Goal: Information Seeking & Learning: Learn about a topic

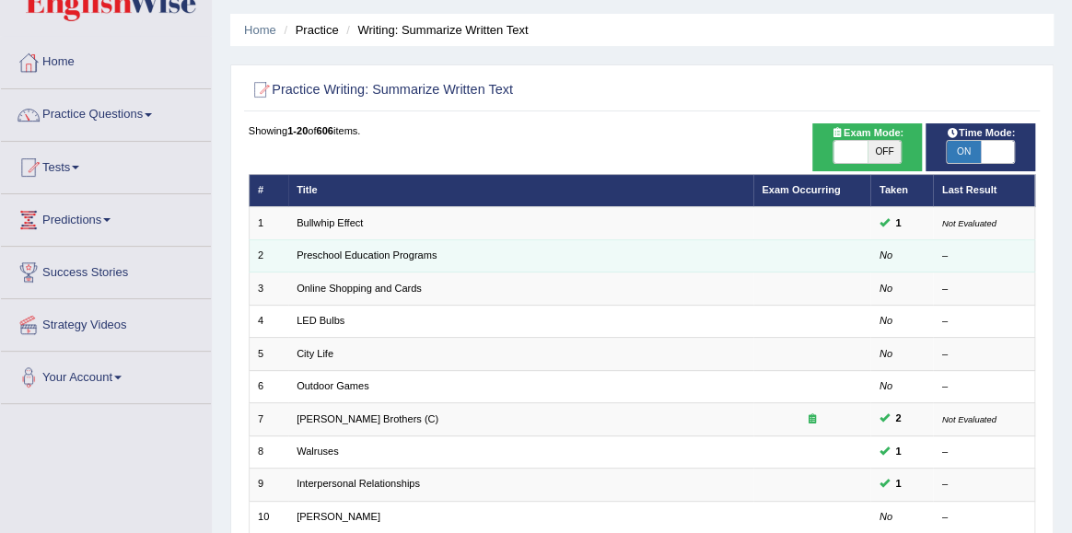
scroll to position [55, 0]
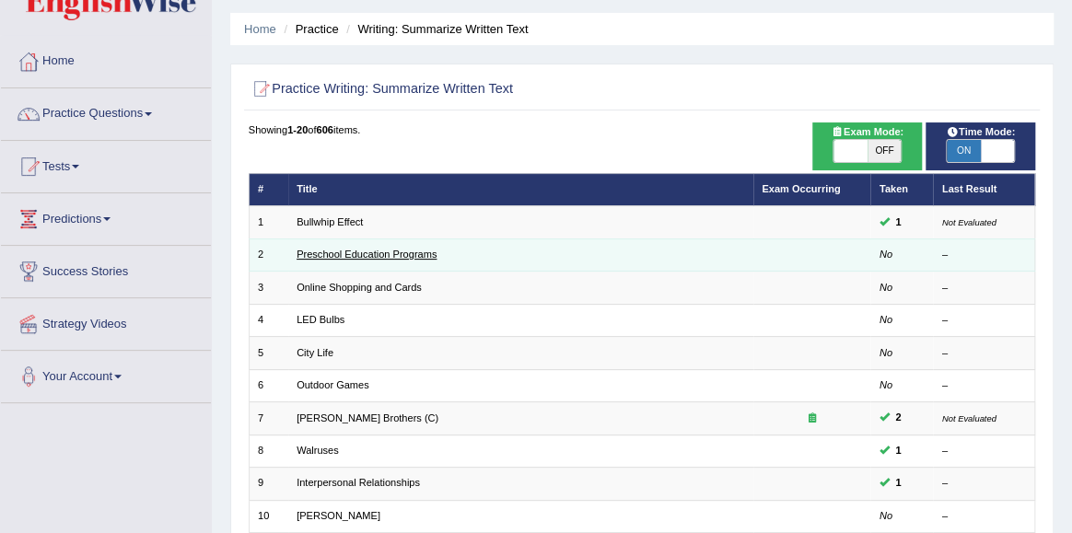
click at [319, 255] on link "Preschool Education Programs" at bounding box center [367, 254] width 140 height 11
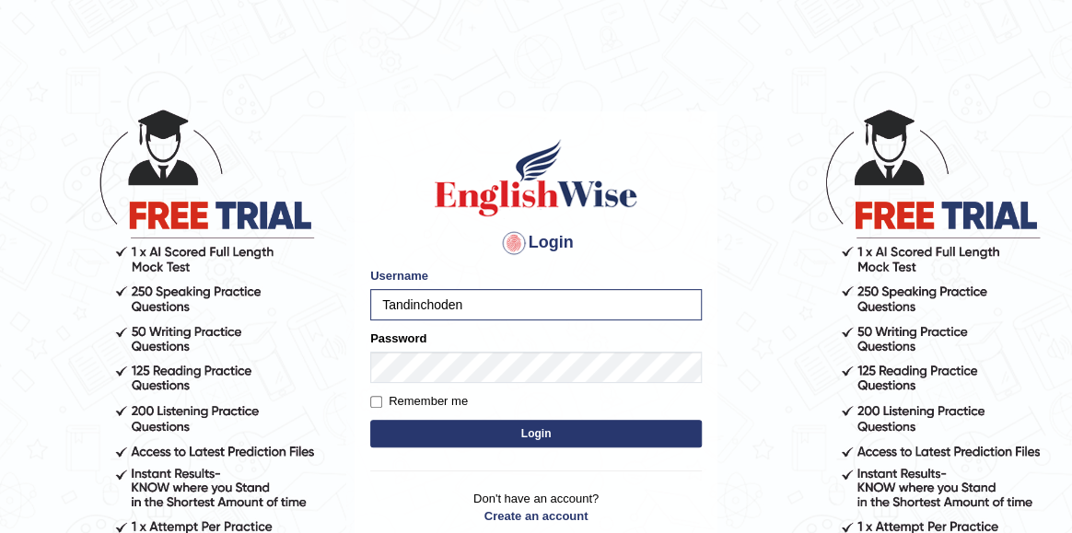
click at [370, 420] on button "Login" at bounding box center [536, 434] width 332 height 28
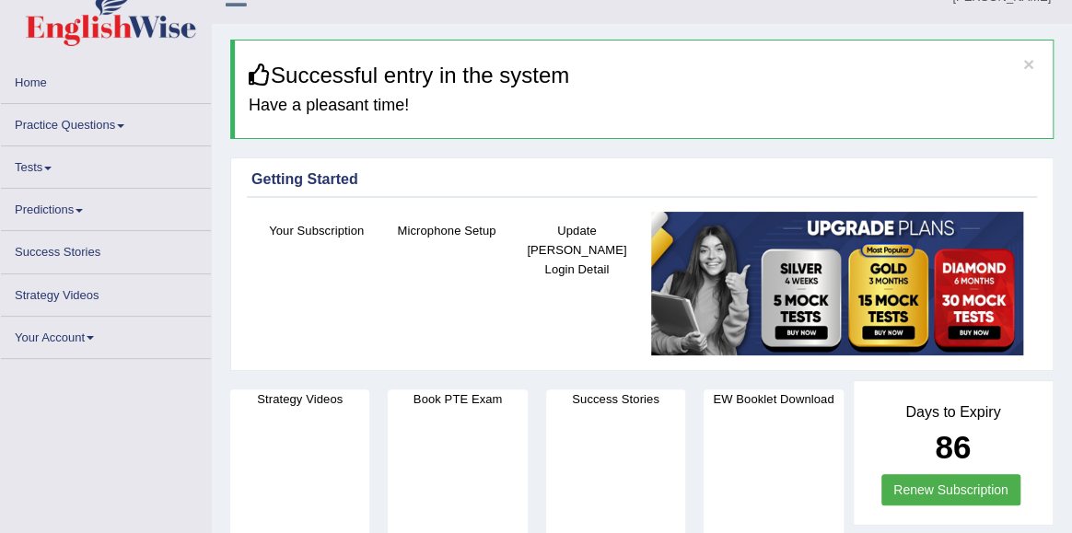
click at [123, 124] on link "Practice Questions" at bounding box center [106, 122] width 210 height 36
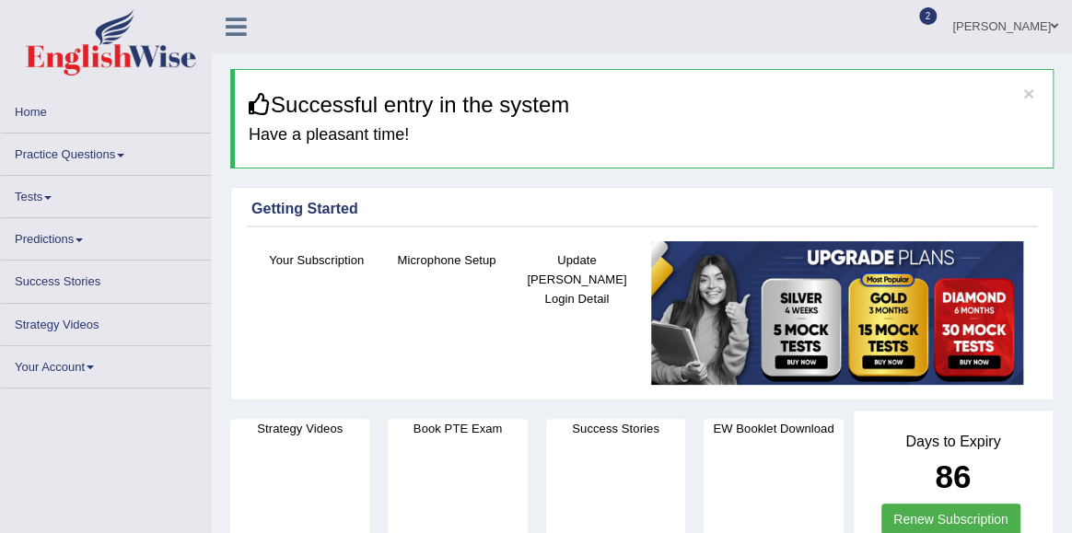
click at [124, 158] on link "Practice Questions" at bounding box center [106, 152] width 210 height 36
click at [97, 160] on link "Practice Questions" at bounding box center [106, 152] width 210 height 36
click at [93, 148] on link "Practice Questions" at bounding box center [106, 152] width 210 height 36
click at [112, 158] on link "Practice Questions" at bounding box center [106, 152] width 210 height 36
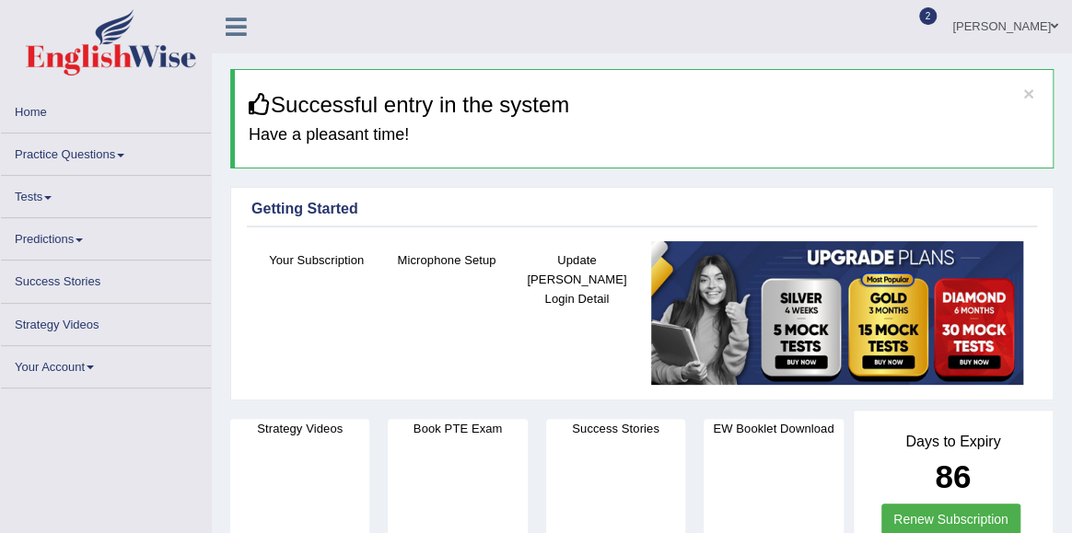
click at [112, 158] on link "Practice Questions" at bounding box center [106, 152] width 210 height 36
click at [99, 152] on link "Practice Questions" at bounding box center [106, 152] width 210 height 36
click at [124, 158] on link "Practice Questions" at bounding box center [106, 152] width 210 height 36
click at [239, 32] on icon at bounding box center [236, 27] width 21 height 24
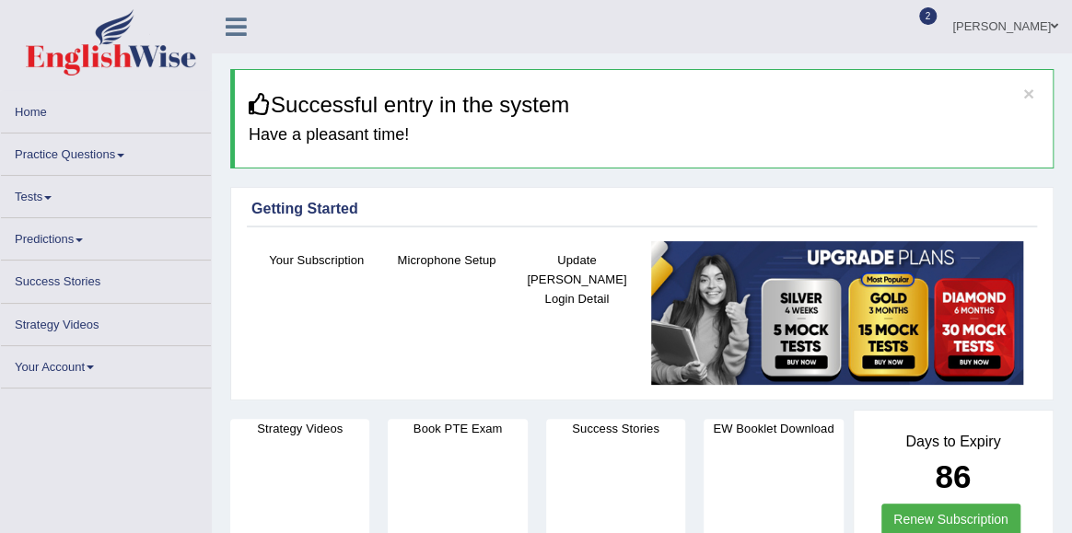
click at [235, 25] on icon at bounding box center [236, 27] width 21 height 24
click at [273, 313] on div "Your Subscription" at bounding box center [316, 311] width 111 height 120
click at [117, 158] on link "Practice Questions" at bounding box center [106, 152] width 210 height 36
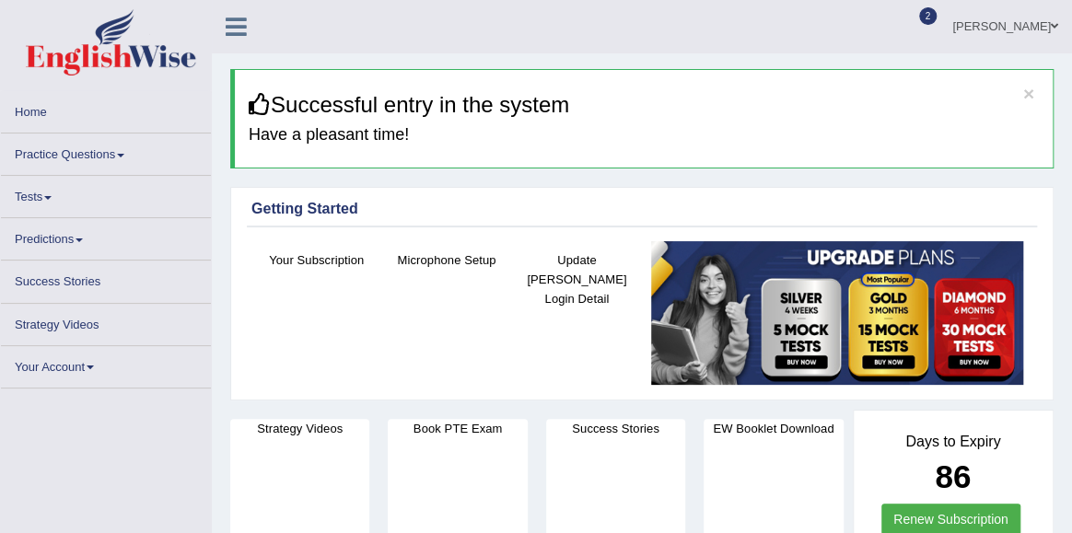
click at [117, 158] on link "Practice Questions" at bounding box center [106, 152] width 210 height 36
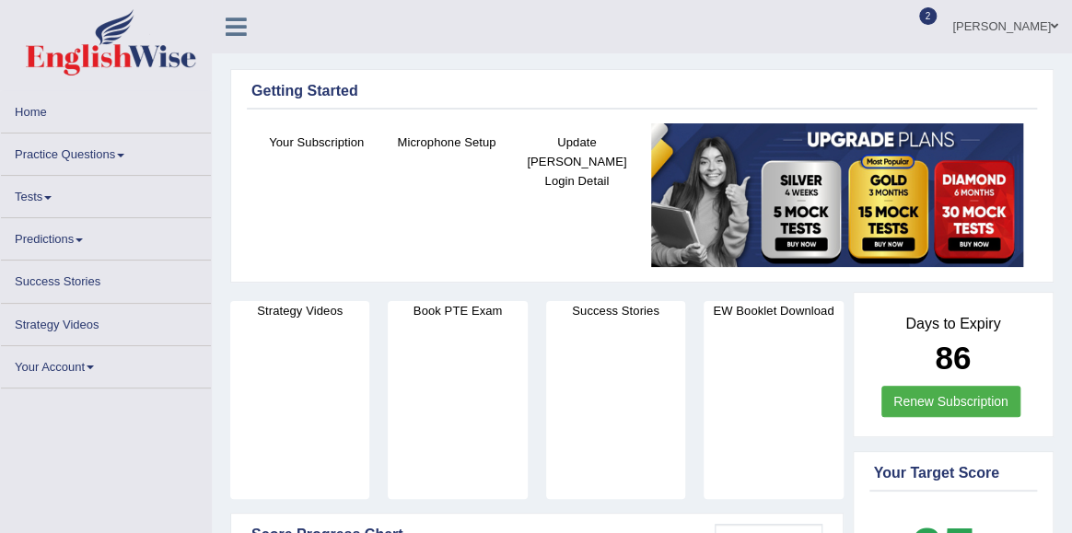
click at [126, 158] on link "Practice Questions" at bounding box center [106, 152] width 210 height 36
click at [124, 155] on span at bounding box center [120, 156] width 7 height 4
click at [234, 27] on icon at bounding box center [236, 27] width 21 height 24
click at [100, 151] on link "Practice Questions" at bounding box center [106, 152] width 210 height 36
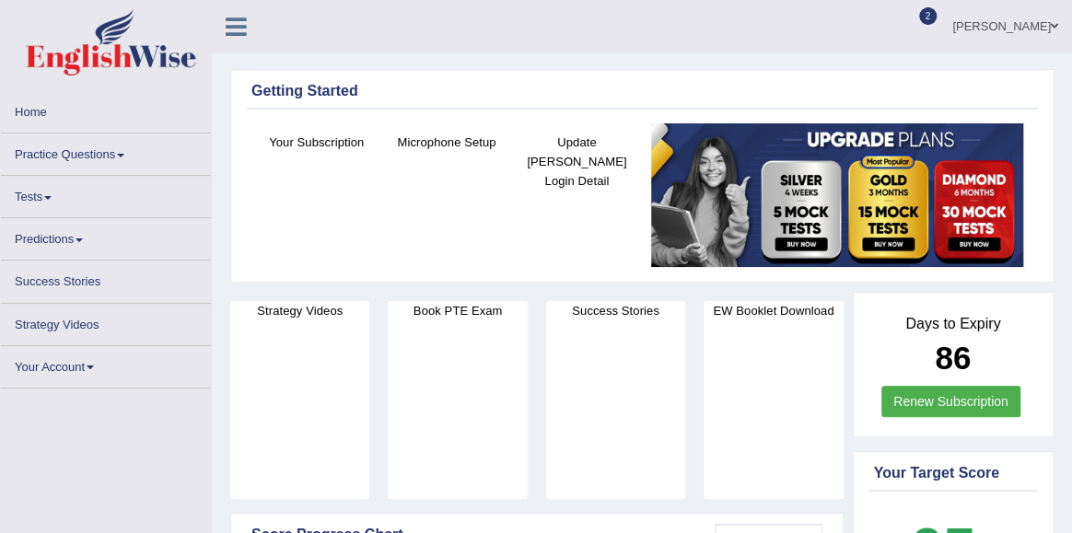
click at [100, 151] on link "Practice Questions" at bounding box center [106, 152] width 210 height 36
click at [443, 18] on div "Tandin Choden Toggle navigation Username: Tandinchoden Access Type: Online Subs…" at bounding box center [642, 26] width 860 height 53
click at [121, 161] on link "Practice Questions" at bounding box center [106, 152] width 210 height 36
click at [110, 155] on link "Practice Questions" at bounding box center [106, 152] width 210 height 36
click at [47, 194] on link "Tests" at bounding box center [106, 194] width 210 height 36
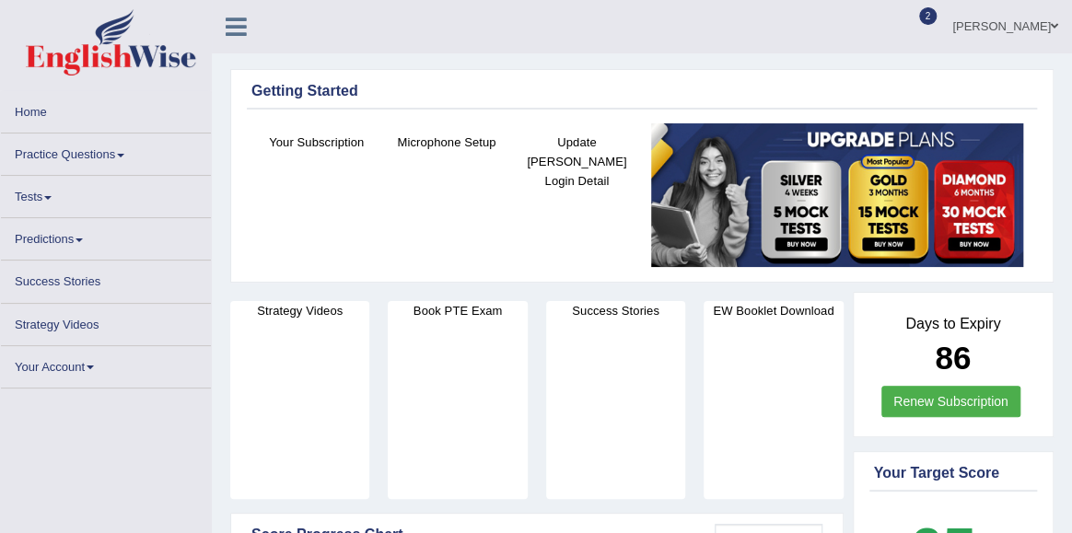
click at [110, 151] on link "Practice Questions" at bounding box center [106, 152] width 210 height 36
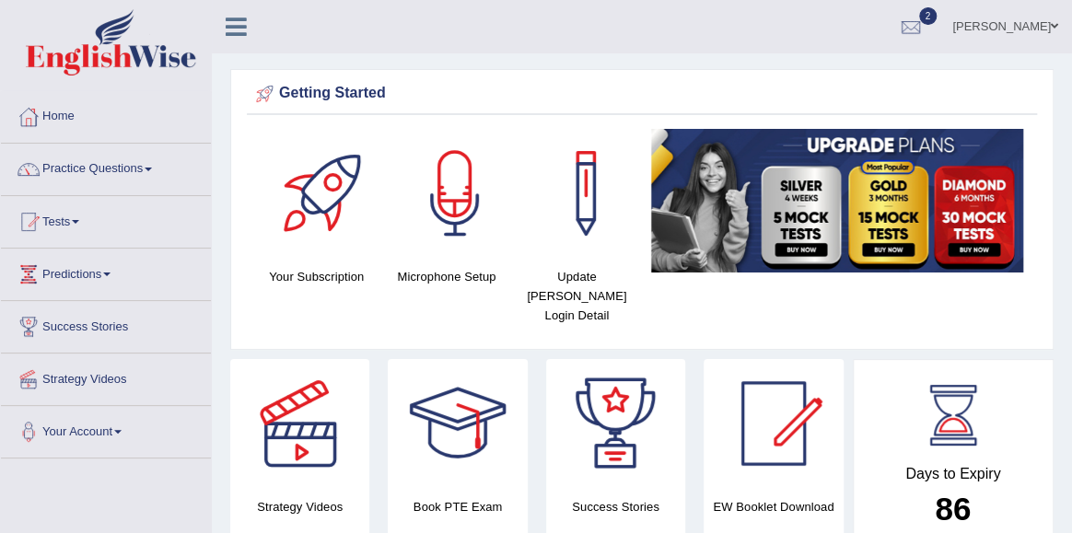
click at [143, 167] on link "Practice Questions" at bounding box center [106, 167] width 210 height 46
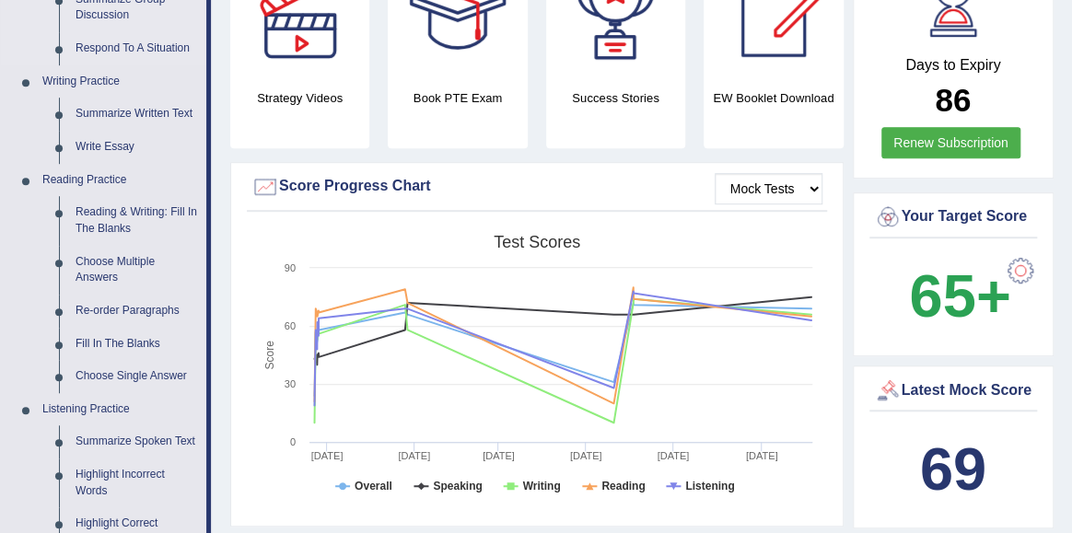
scroll to position [420, 0]
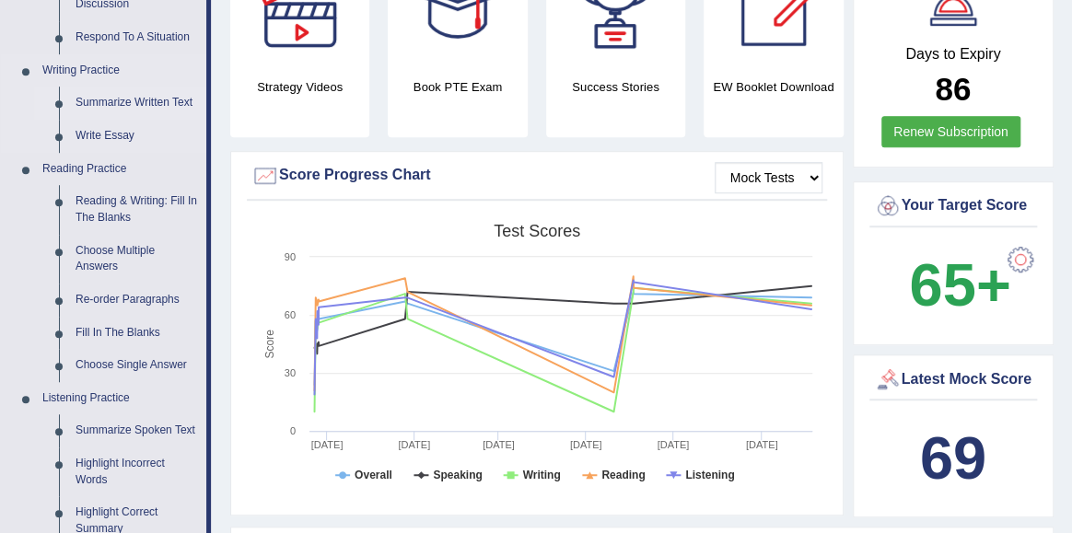
click at [108, 101] on link "Summarize Written Text" at bounding box center [136, 103] width 139 height 33
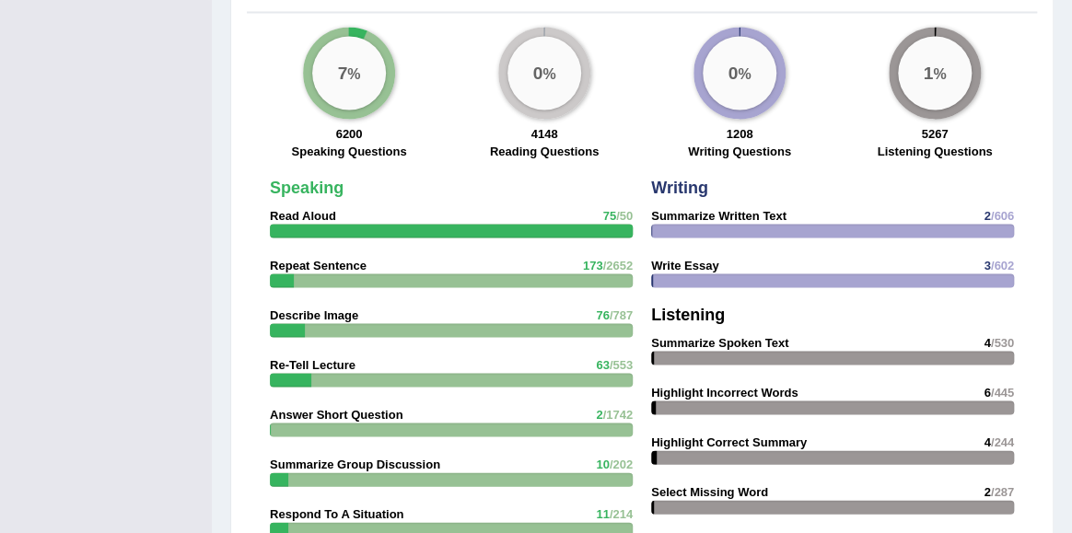
scroll to position [1369, 0]
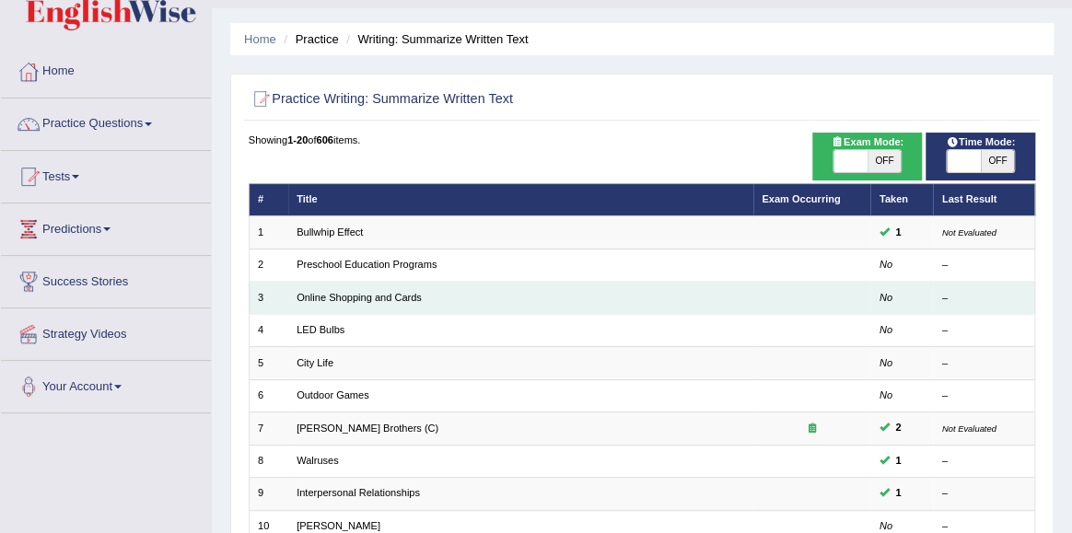
scroll to position [46, 0]
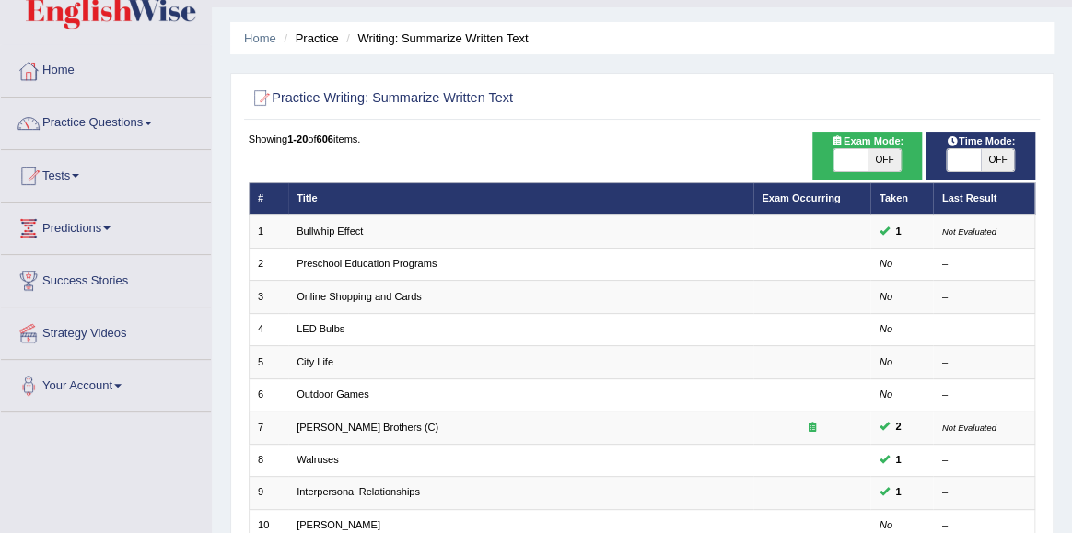
click at [981, 158] on span "OFF" at bounding box center [997, 160] width 33 height 22
checkbox input "true"
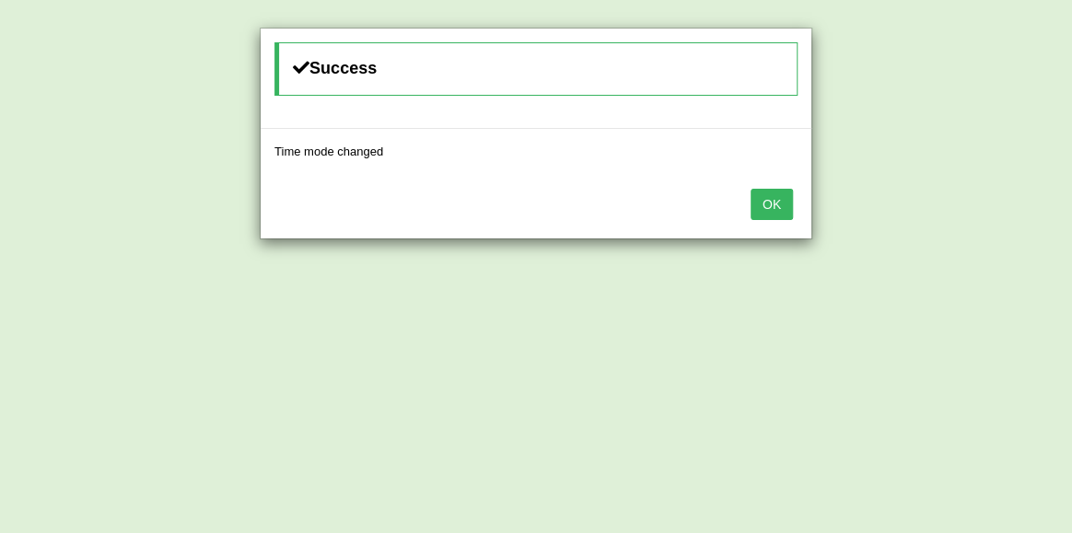
click at [777, 207] on button "OK" at bounding box center [772, 204] width 42 height 31
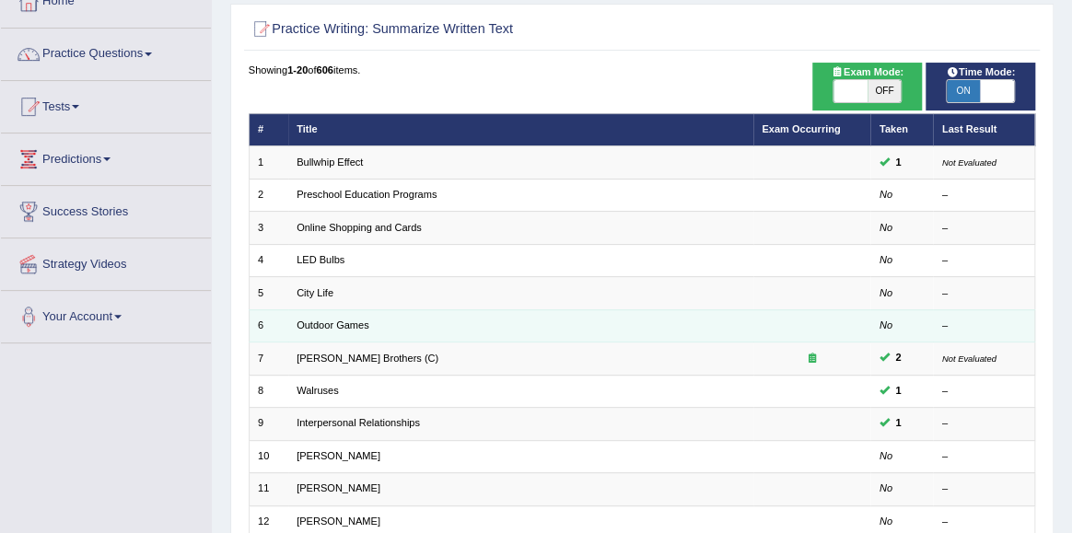
scroll to position [120, 0]
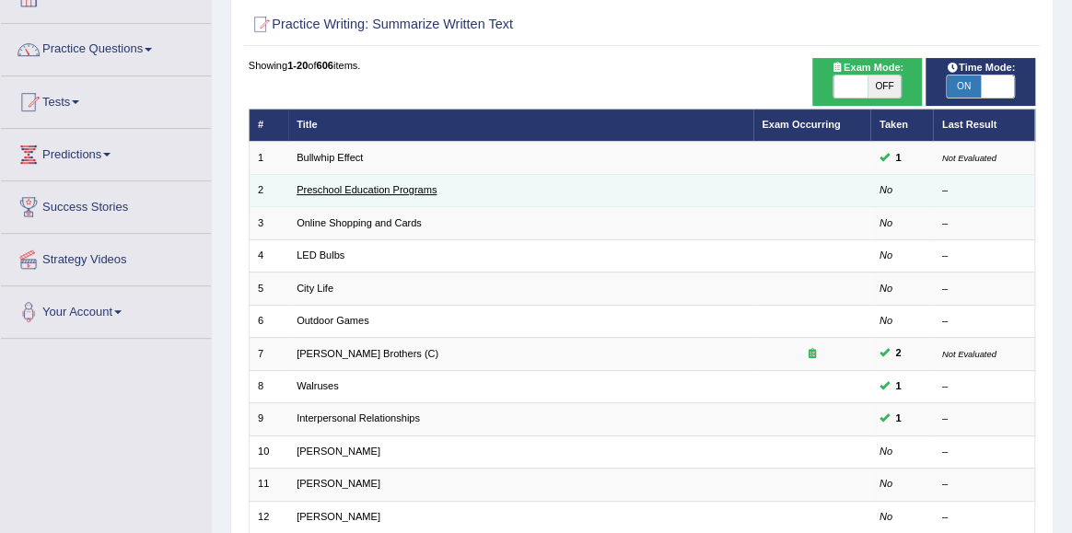
click at [375, 191] on link "Preschool Education Programs" at bounding box center [367, 189] width 140 height 11
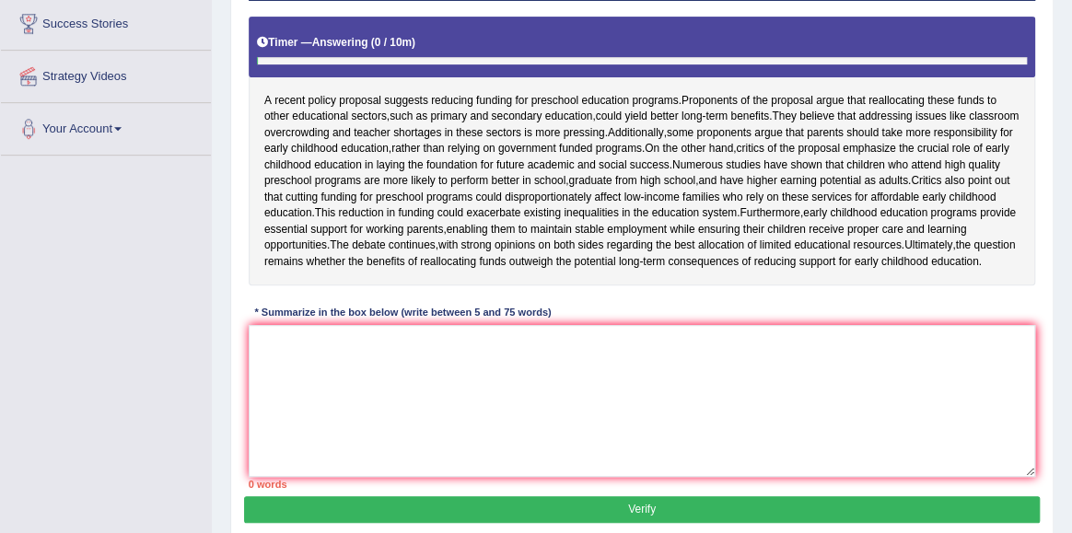
scroll to position [292, 0]
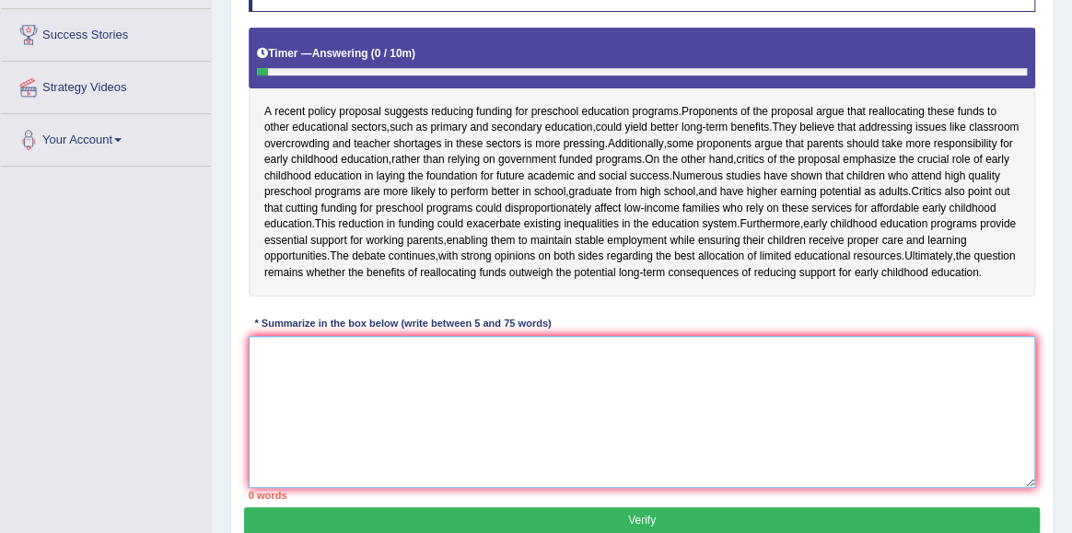
click at [361, 466] on textarea at bounding box center [643, 412] width 788 height 152
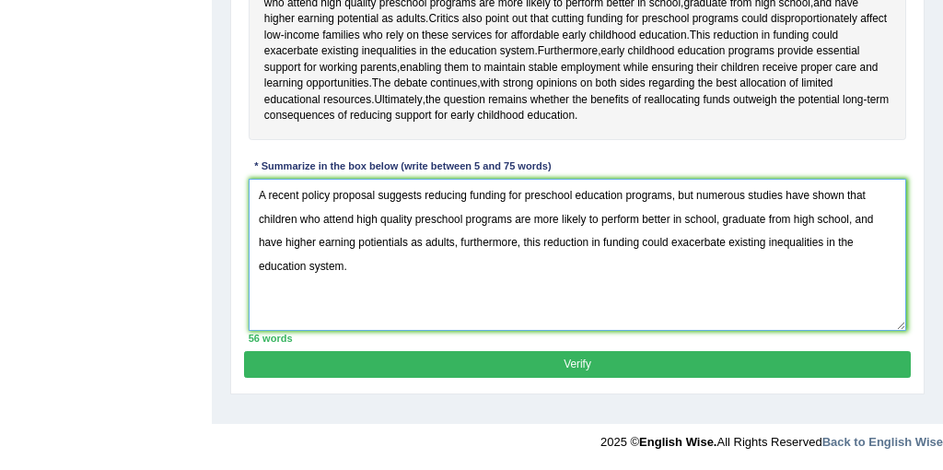
scroll to position [522, 0]
type textarea "A recent policy proposal suggests reducing funding for preschool education prog…"
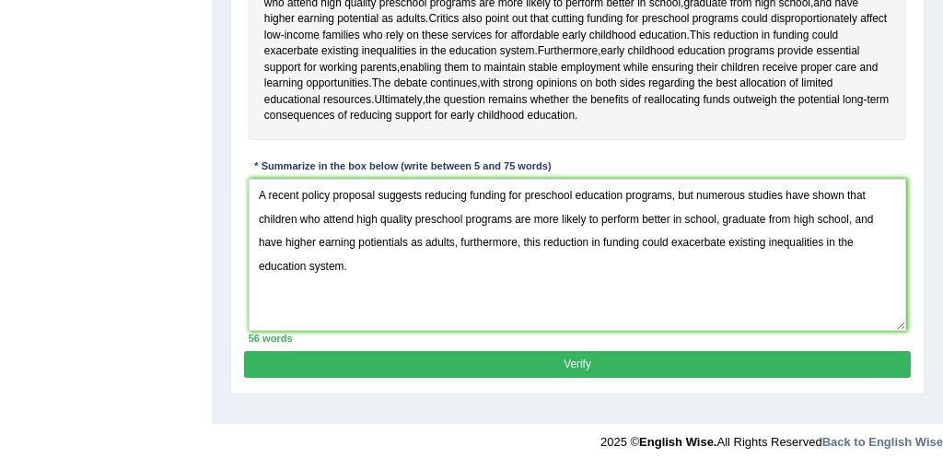
click at [575, 378] on button "Verify" at bounding box center [577, 364] width 666 height 27
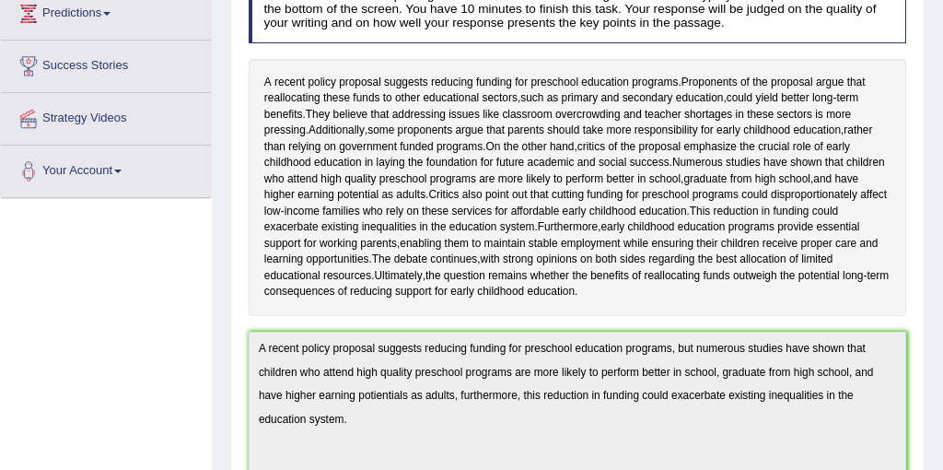
scroll to position [0, 0]
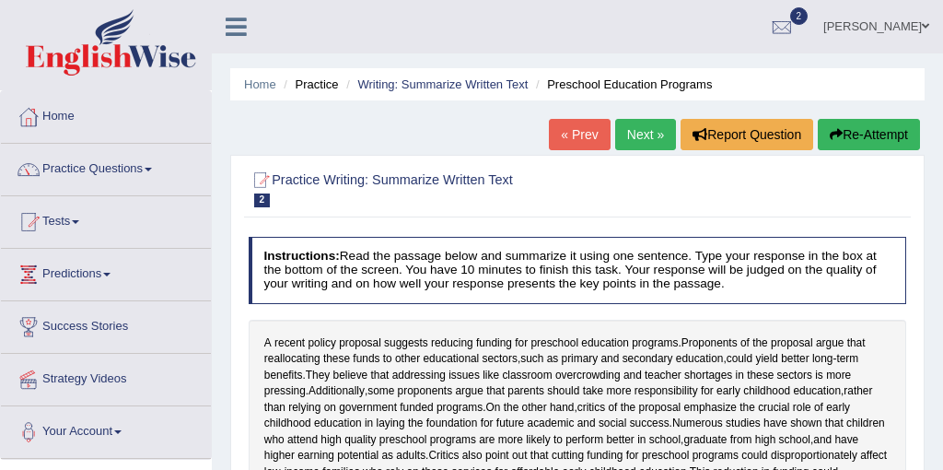
click at [633, 129] on link "Next »" at bounding box center [645, 134] width 61 height 31
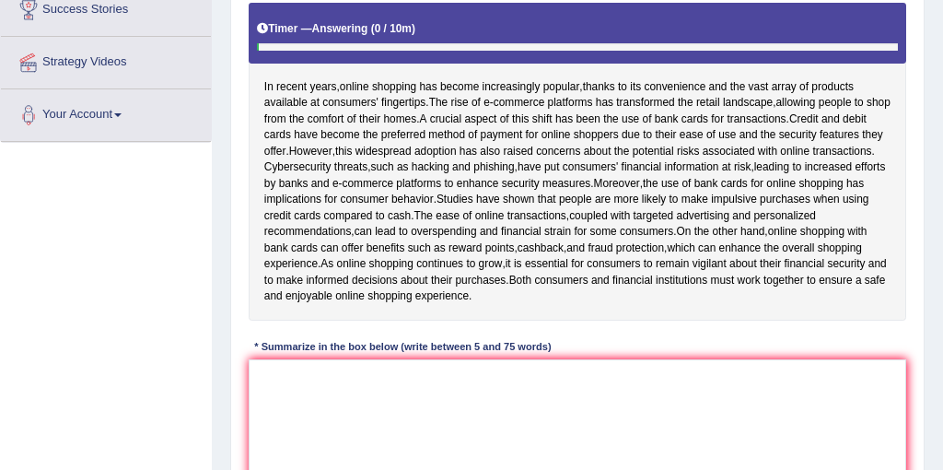
scroll to position [323, 0]
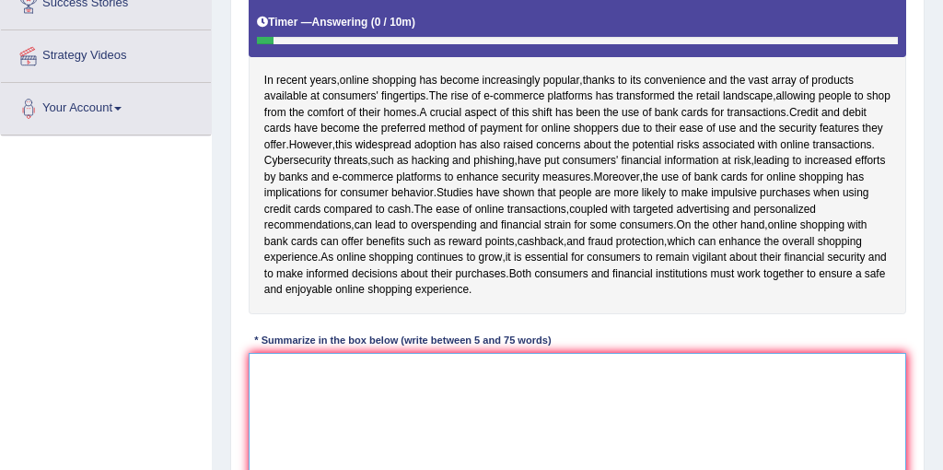
click at [307, 438] on textarea at bounding box center [578, 429] width 659 height 152
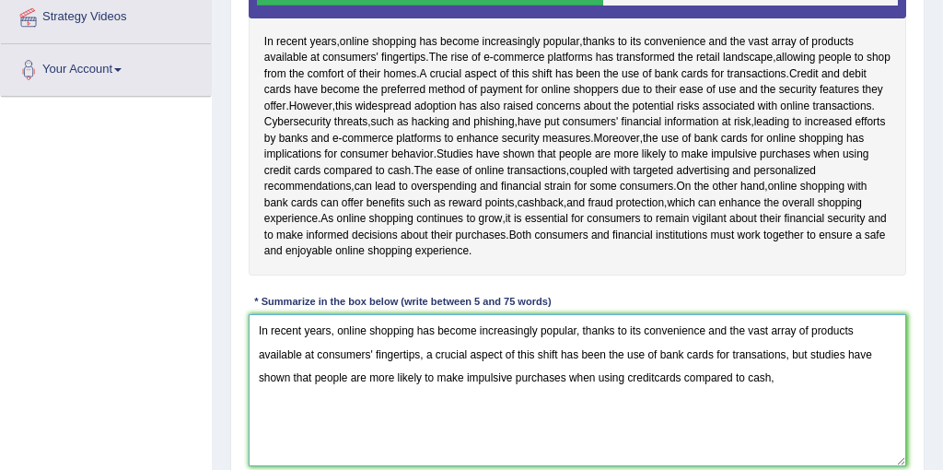
scroll to position [361, 0]
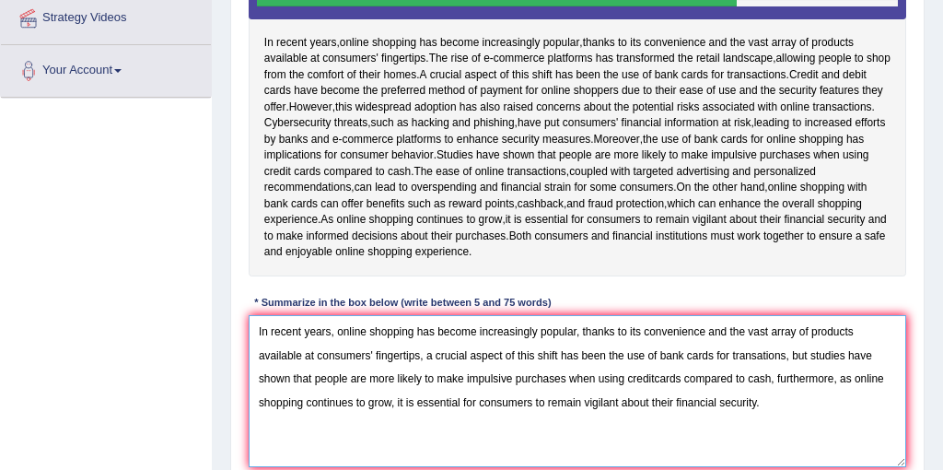
drag, startPoint x: 402, startPoint y: 417, endPoint x: 479, endPoint y: 420, distance: 77.4
click at [479, 420] on textarea "In recent years, online shopping has become increasingly popular, thanks to its…" at bounding box center [578, 391] width 659 height 152
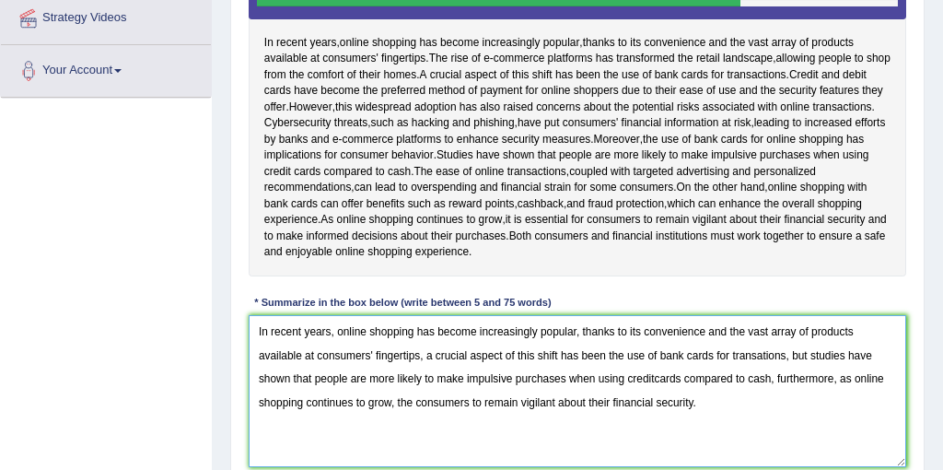
click at [476, 424] on textarea "In recent years, online shopping has become increasingly popular, thanks to its…" at bounding box center [578, 391] width 659 height 152
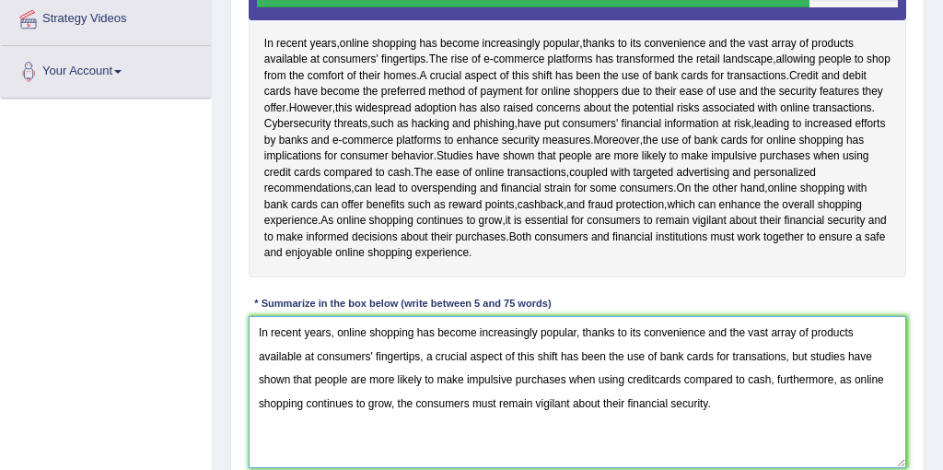
click at [812, 377] on textarea "In recent years, online shopping has become increasingly popular, thanks to its…" at bounding box center [578, 392] width 659 height 152
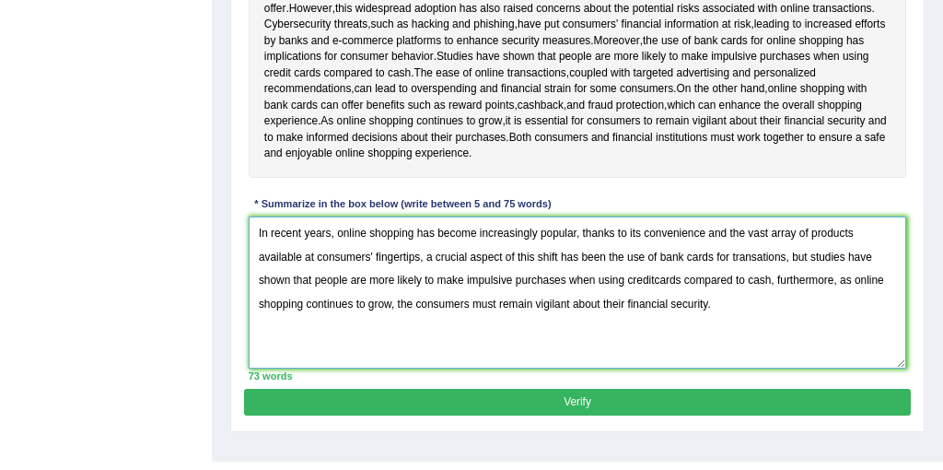
scroll to position [497, 0]
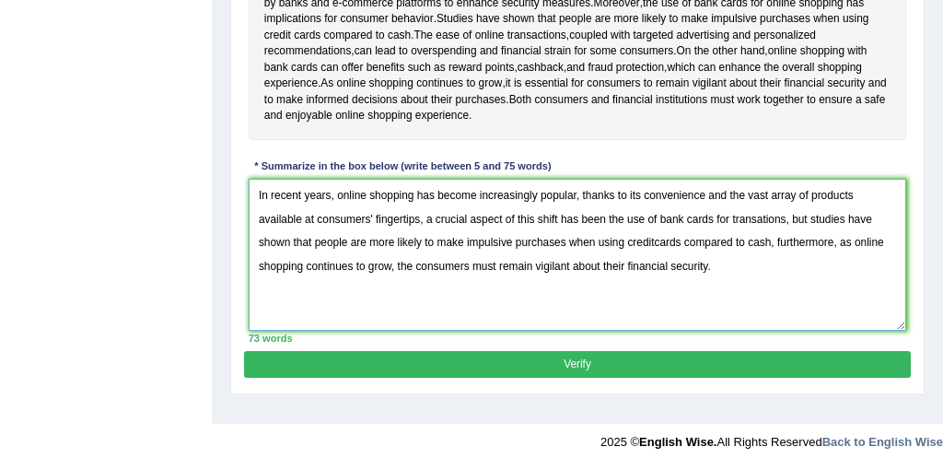
type textarea "In recent years, online shopping has become increasingly popular, thanks to its…"
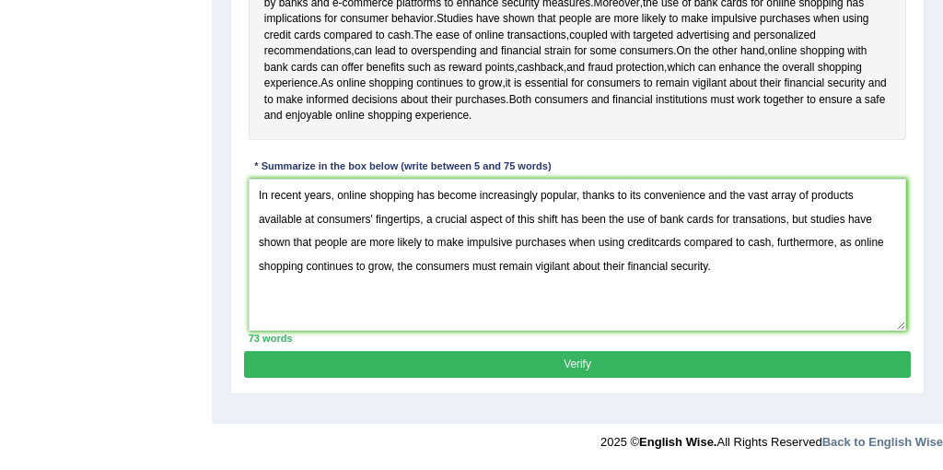
click at [601, 378] on button "Verify" at bounding box center [577, 364] width 666 height 27
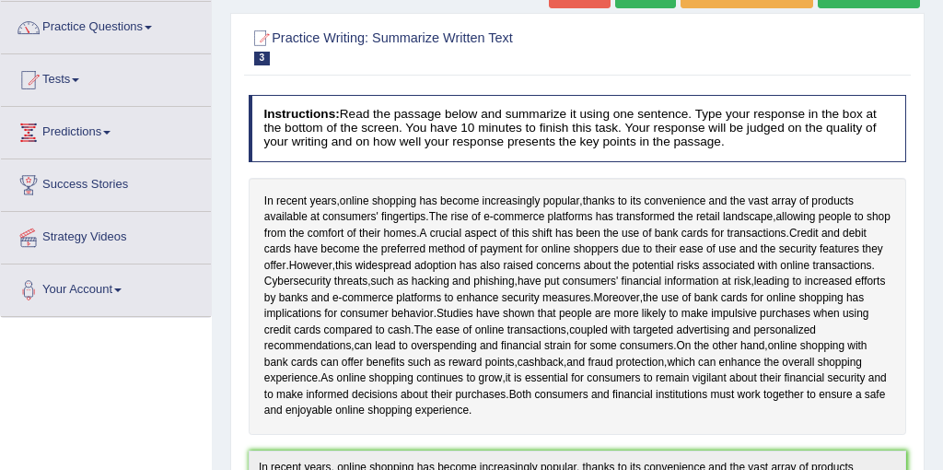
scroll to position [0, 0]
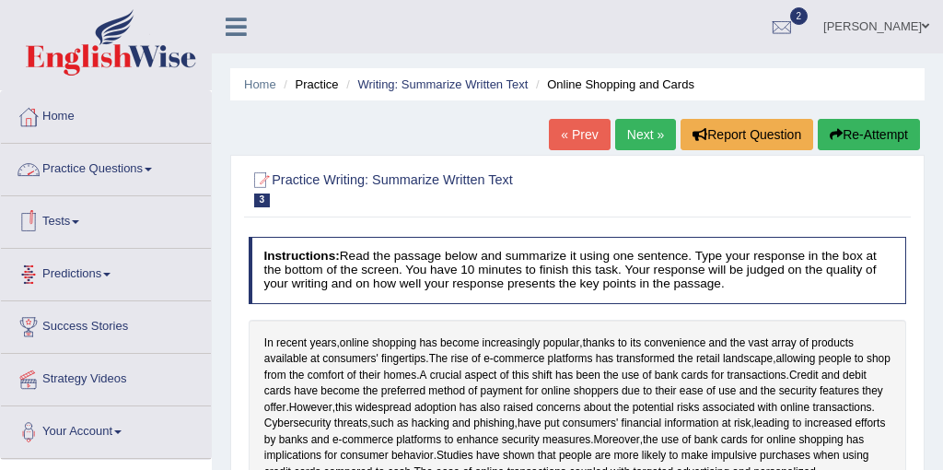
click at [123, 176] on link "Practice Questions" at bounding box center [106, 167] width 210 height 46
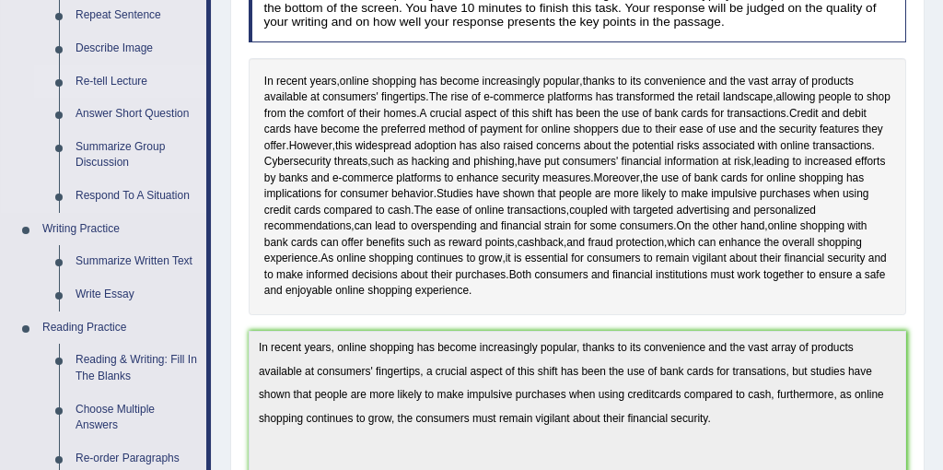
scroll to position [275, 0]
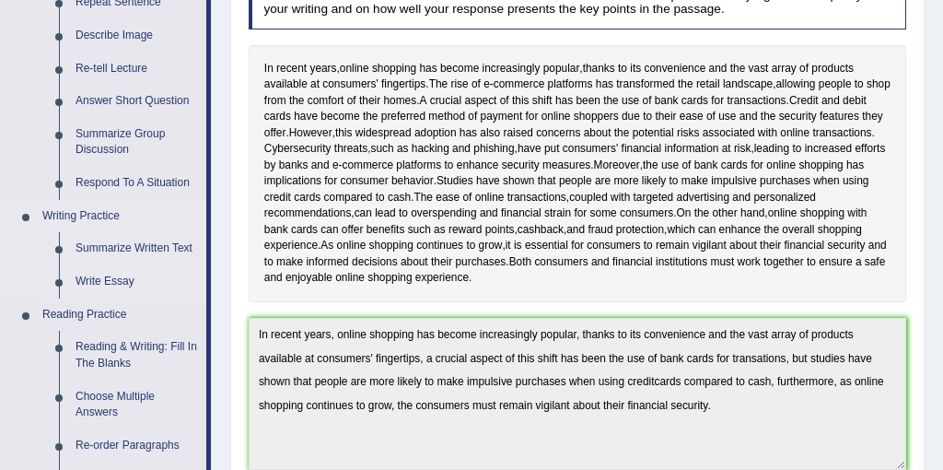
click at [107, 286] on link "Write Essay" at bounding box center [136, 281] width 139 height 33
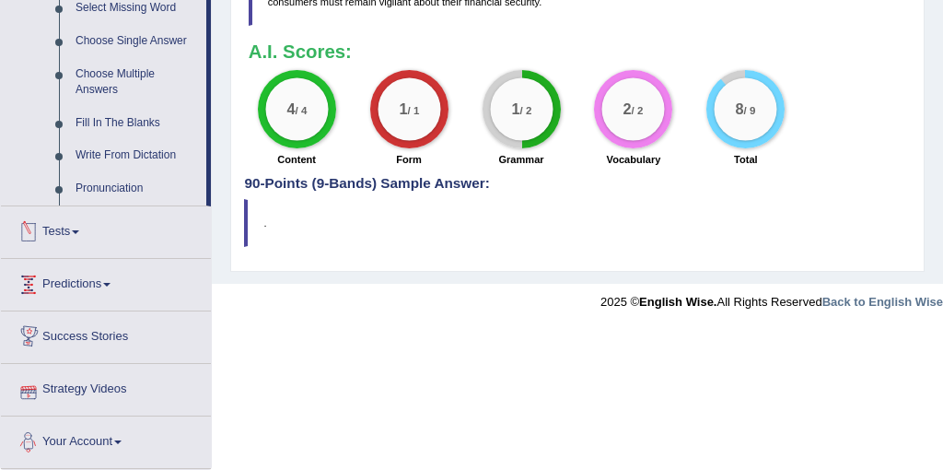
scroll to position [929, 0]
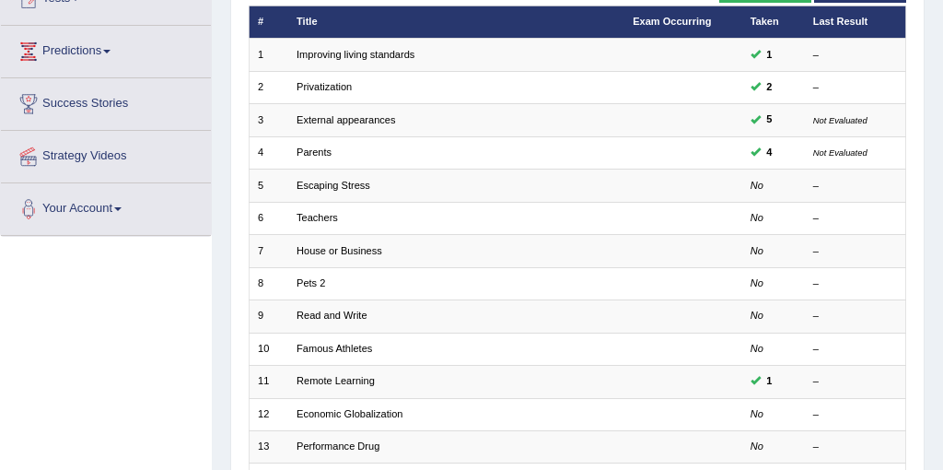
scroll to position [221, 0]
